Goal: Find specific page/section: Find specific page/section

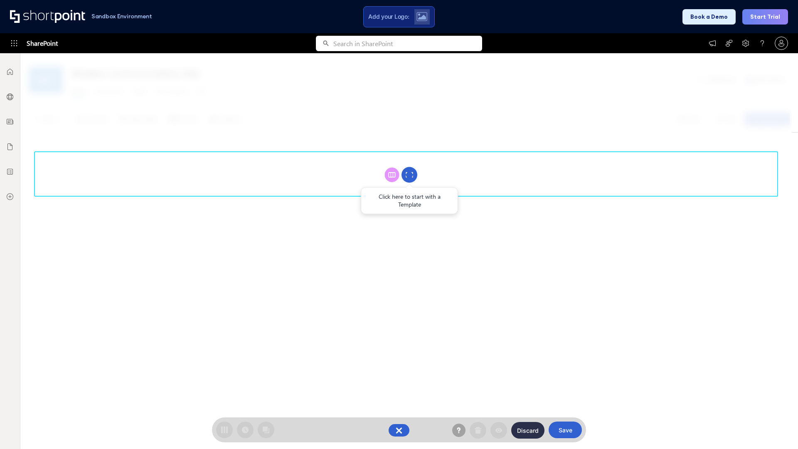
click at [409, 175] on circle at bounding box center [410, 175] width 16 height 16
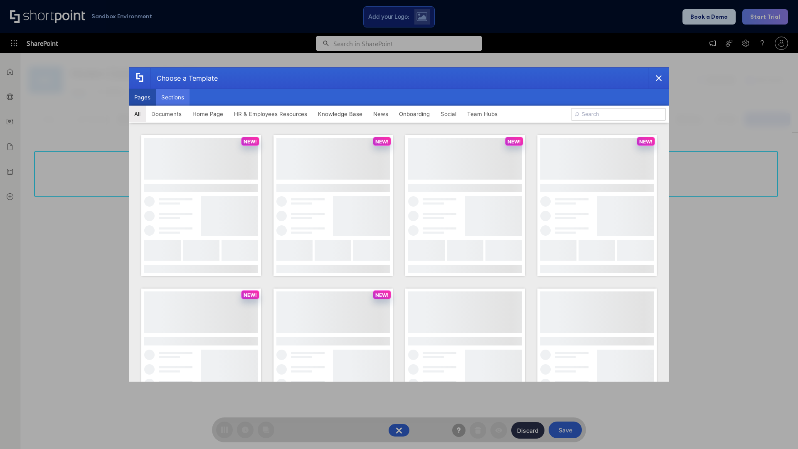
click at [172, 97] on button "Sections" at bounding box center [173, 97] width 34 height 17
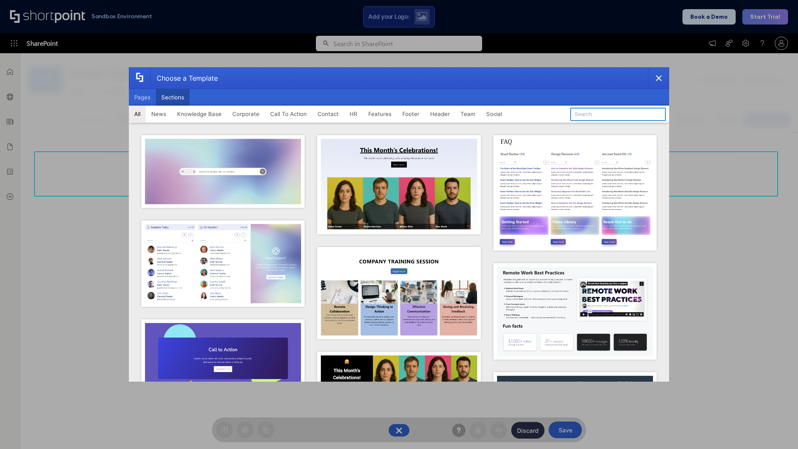
type input "Footer 6"
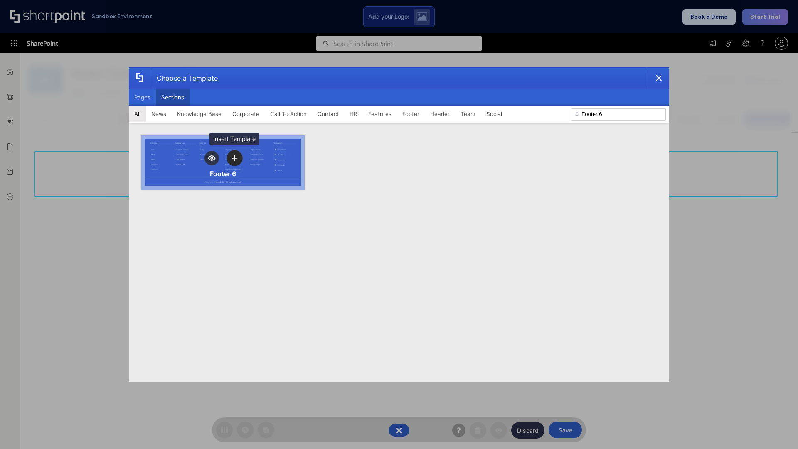
click at [234, 158] on icon "template selector" at bounding box center [235, 158] width 6 height 6
